Goal: Task Accomplishment & Management: Use online tool/utility

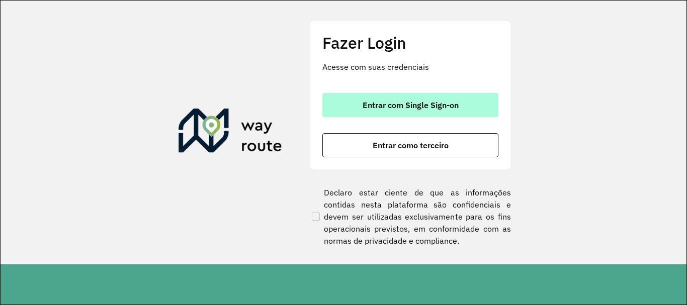
click at [391, 108] on span "Entrar com Single Sign-on" at bounding box center [410, 105] width 96 height 8
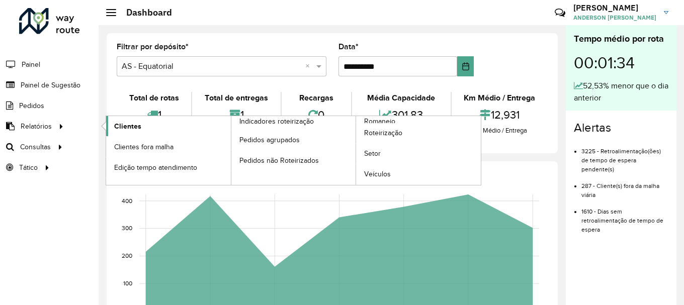
click at [116, 128] on span "Clientes" at bounding box center [127, 126] width 27 height 11
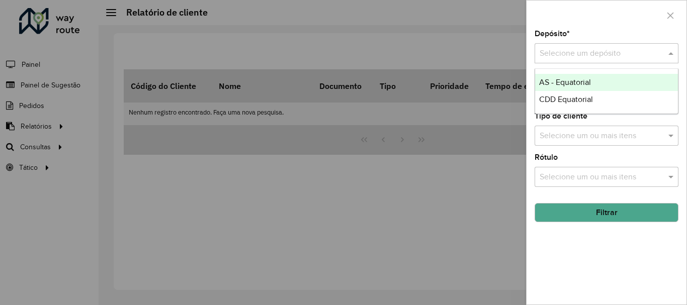
drag, startPoint x: 607, startPoint y: 44, endPoint x: 596, endPoint y: 53, distance: 13.9
click at [604, 49] on div "Selecione um depósito" at bounding box center [606, 53] width 144 height 20
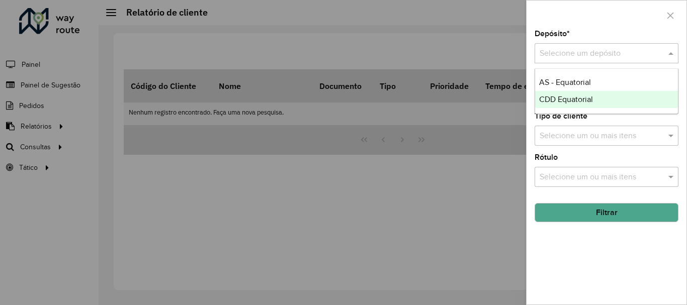
click at [570, 104] on div "CDD Equatorial" at bounding box center [606, 99] width 143 height 17
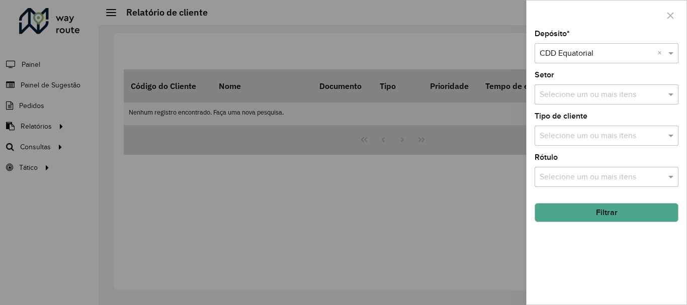
click at [604, 213] on button "Filtrar" at bounding box center [606, 212] width 144 height 19
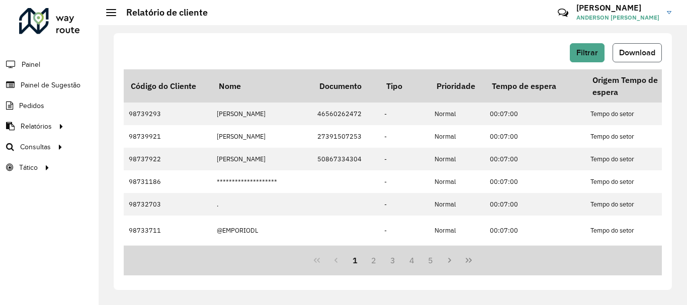
click at [626, 53] on span "Download" at bounding box center [637, 52] width 36 height 9
